Goal: Check status: Check status

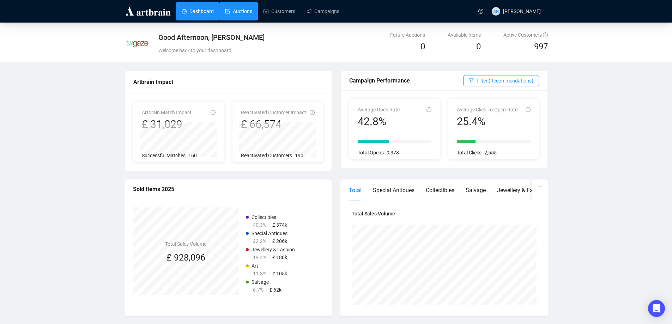
click at [243, 6] on link "Auctions" at bounding box center [238, 11] width 27 height 18
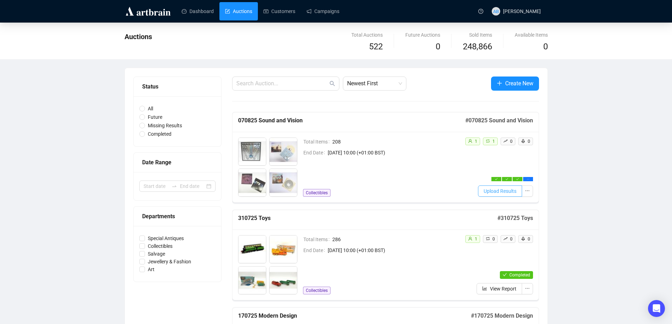
click at [512, 193] on span "Upload Results" at bounding box center [500, 191] width 33 height 8
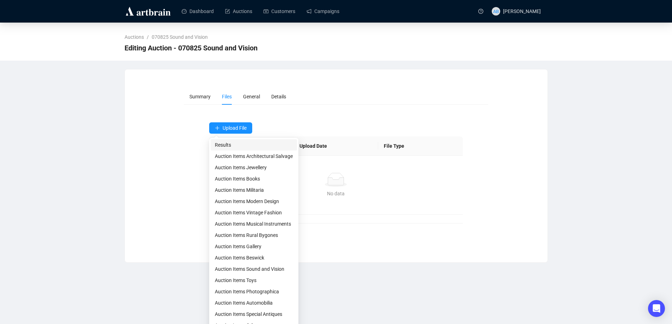
click at [224, 144] on span "Results" at bounding box center [254, 145] width 78 height 8
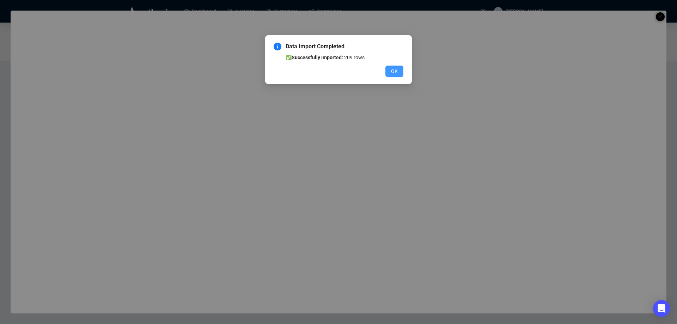
click at [395, 72] on span "OK" at bounding box center [394, 71] width 7 height 8
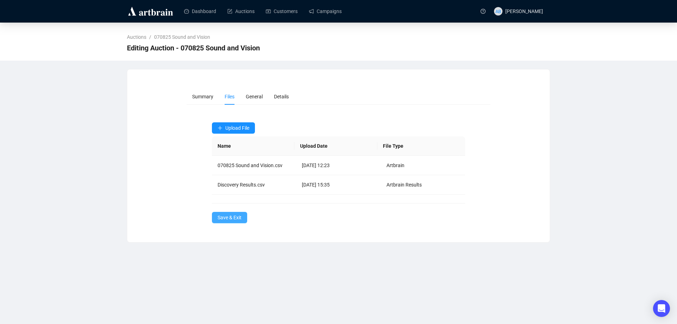
click at [238, 219] on span "Save & Exit" at bounding box center [230, 218] width 24 height 8
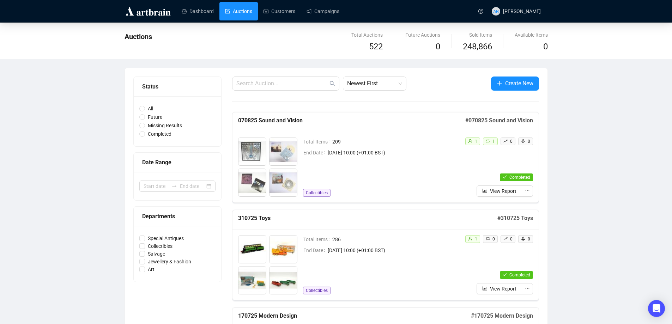
click at [260, 218] on h5 "310725 Toys" at bounding box center [367, 218] width 259 height 8
click at [141, 124] on input "Missing Results" at bounding box center [142, 126] width 6 height 6
radio input "true"
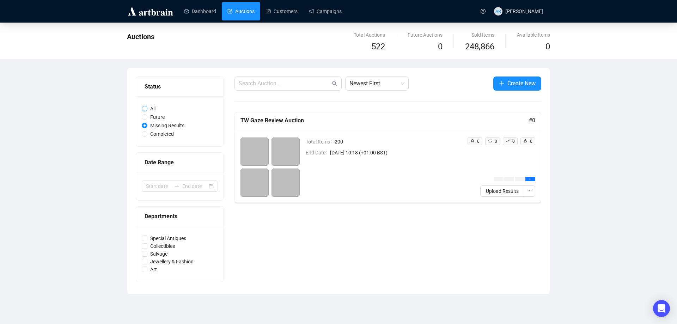
click at [145, 109] on input "All" at bounding box center [145, 109] width 6 height 6
radio input "true"
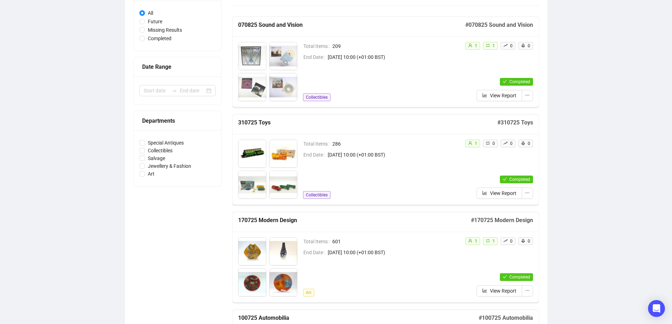
scroll to position [87, 0]
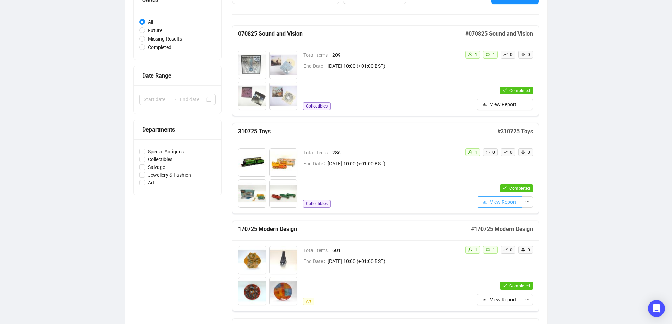
click at [497, 200] on span "View Report" at bounding box center [503, 202] width 26 height 8
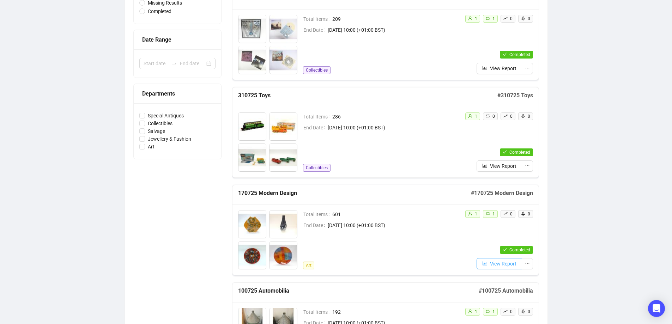
click at [496, 265] on span "View Report" at bounding box center [503, 264] width 26 height 8
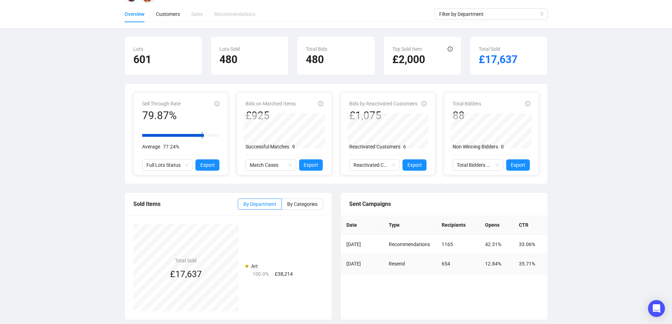
scroll to position [61, 0]
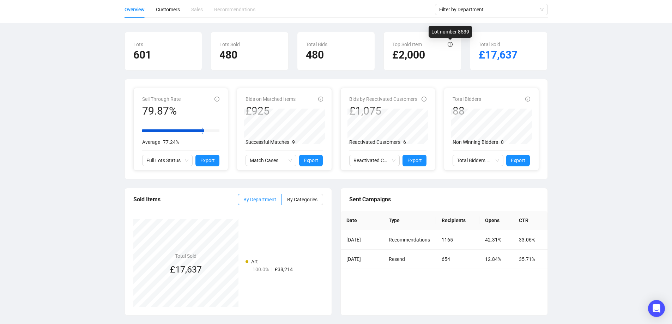
click at [450, 44] on icon "info-circle" at bounding box center [450, 44] width 1 height 2
click at [618, 205] on div "170725 Modern Design [DATE] 10:00 AM (+01:00 BST) Share this report Overview Cu…" at bounding box center [336, 142] width 672 height 363
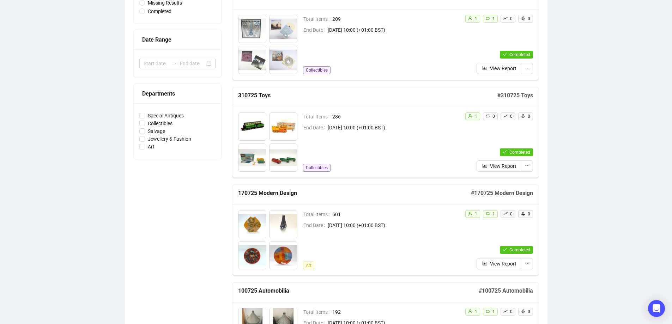
scroll to position [123, 0]
click at [493, 168] on span "View Report" at bounding box center [503, 166] width 26 height 8
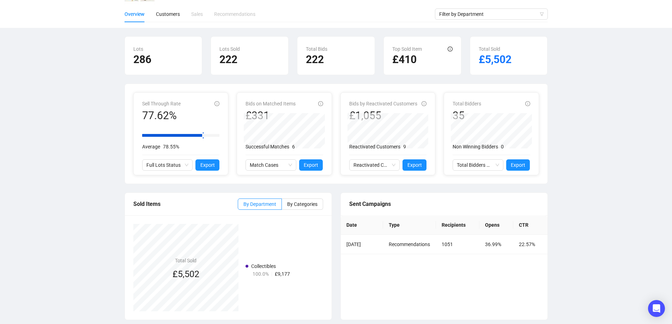
scroll to position [61, 0]
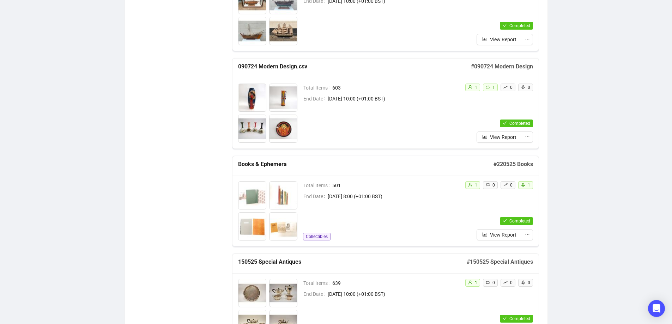
scroll to position [5994, 0]
